Goal: Navigation & Orientation: Understand site structure

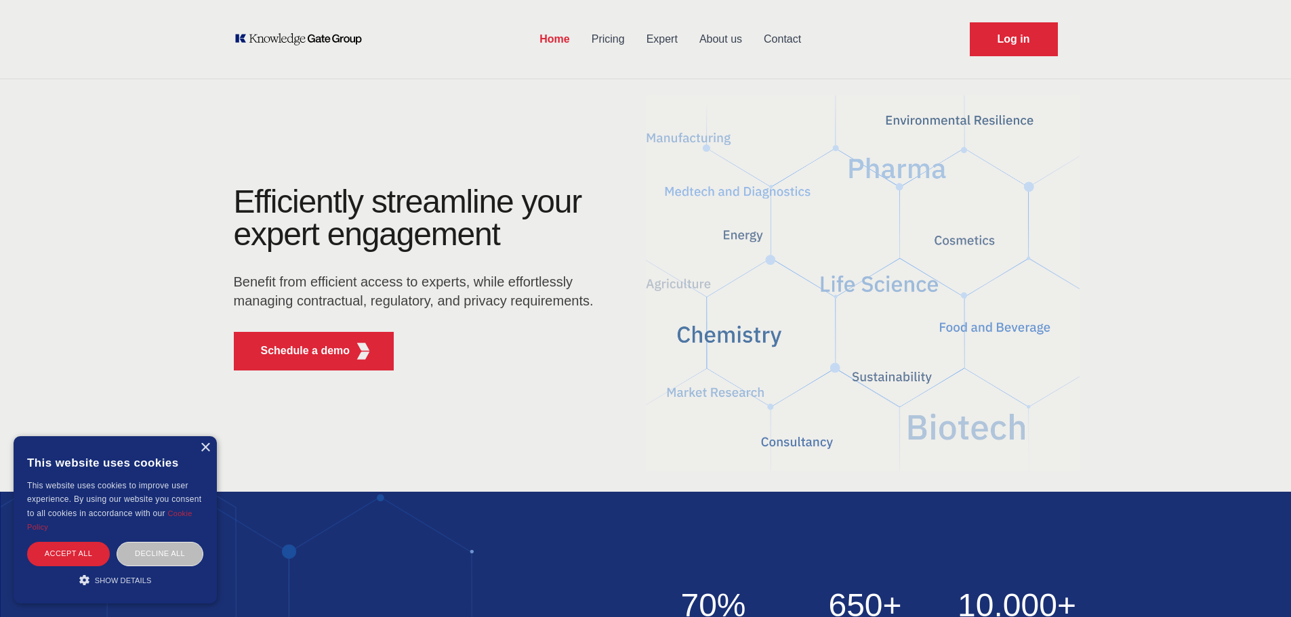
click at [614, 33] on link "Pricing" at bounding box center [608, 39] width 55 height 35
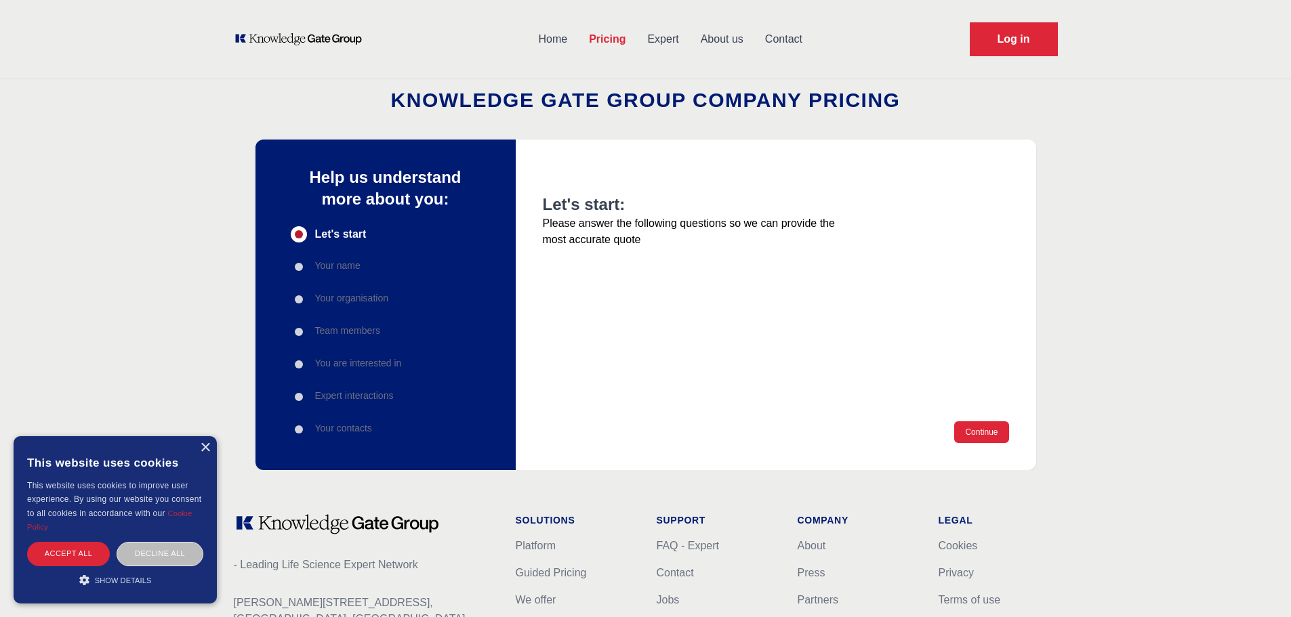
click at [653, 41] on link "Expert" at bounding box center [662, 39] width 53 height 35
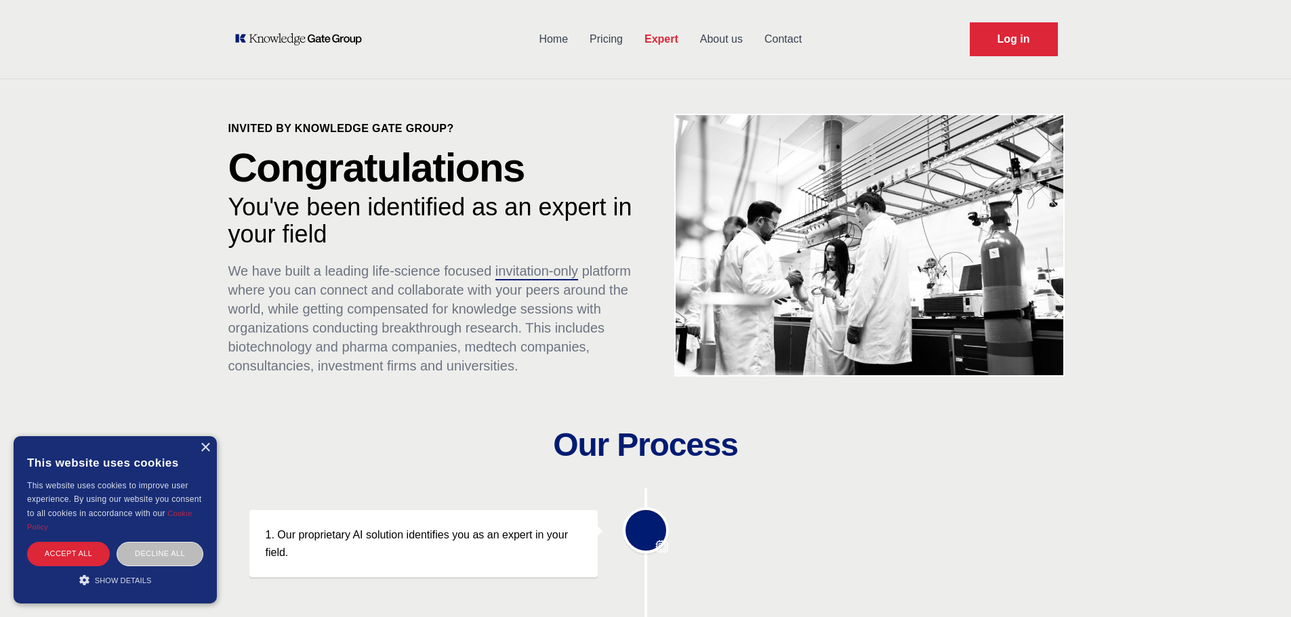
click at [710, 40] on link "About us" at bounding box center [721, 39] width 64 height 35
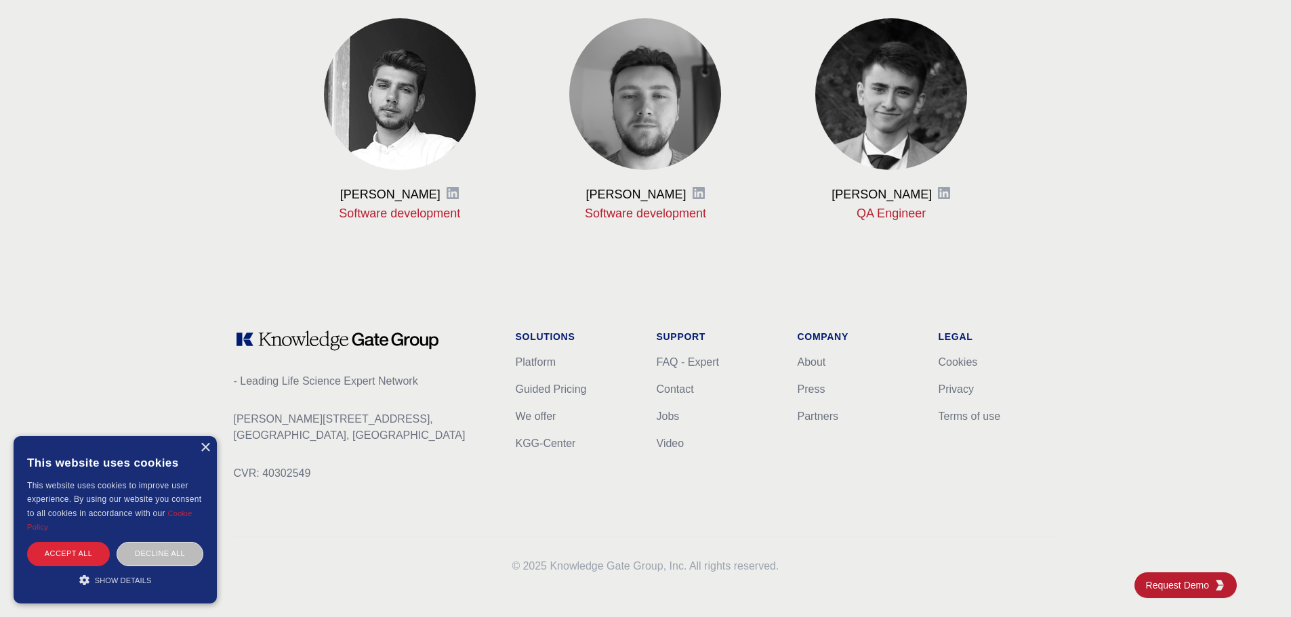
scroll to position [1659, 0]
